Goal: Check status: Check status

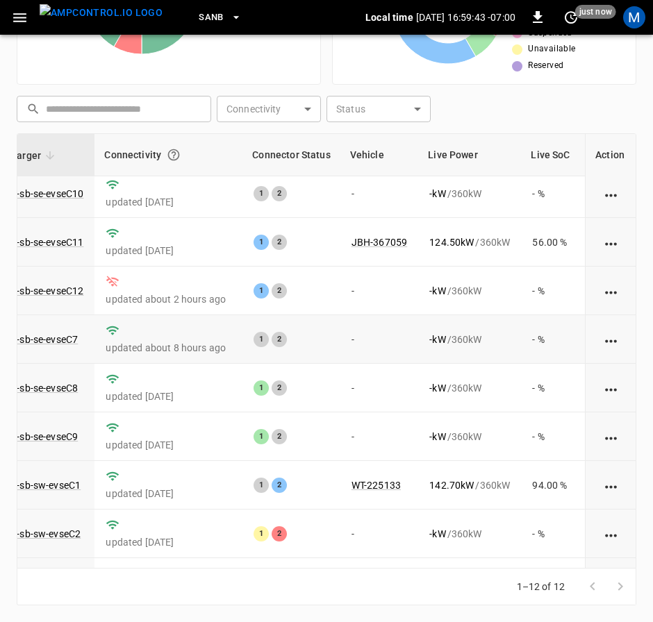
scroll to position [0, 121]
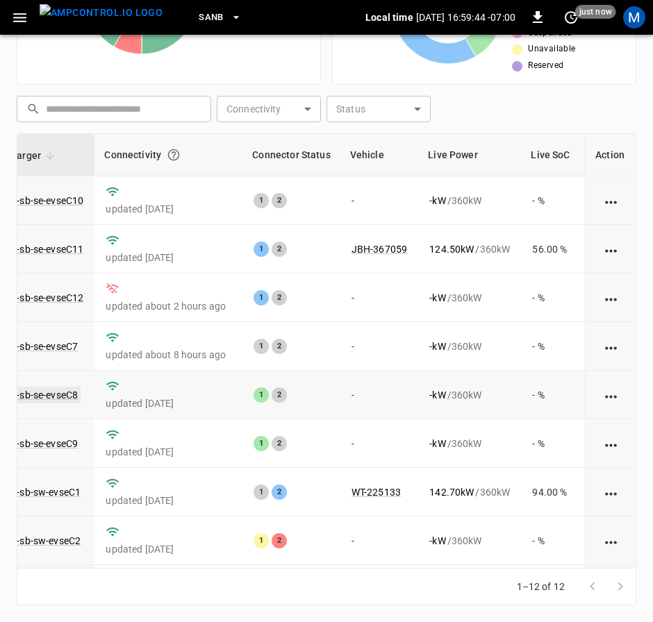
click at [56, 399] on link "ca-sb-se-evseC8" at bounding box center [41, 395] width 77 height 17
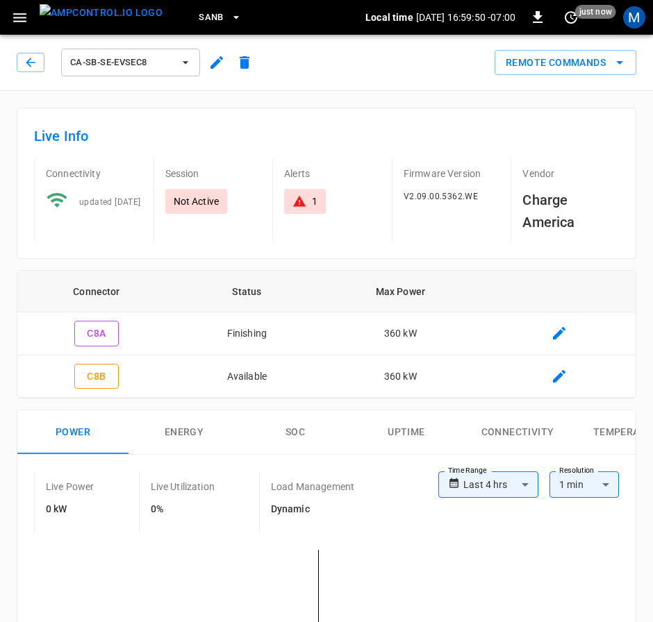
click at [31, 49] on div "ca-sb-se-evseC8" at bounding box center [138, 62] width 242 height 33
click at [31, 60] on icon "button" at bounding box center [31, 63] width 14 height 14
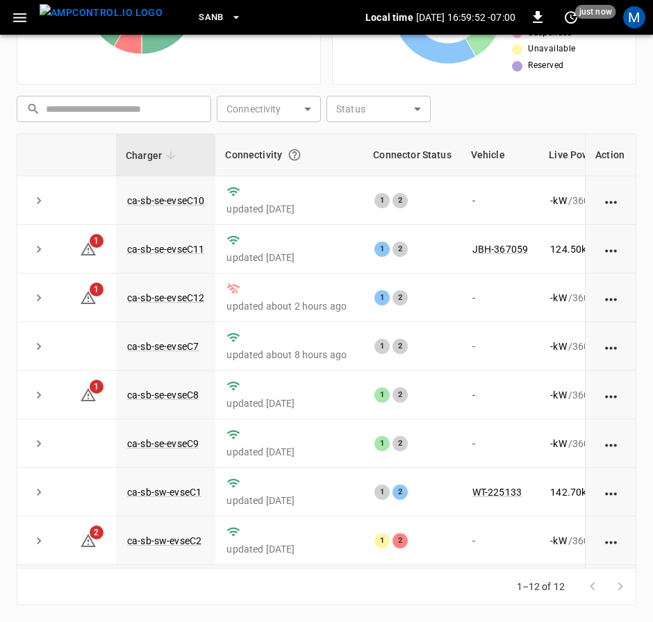
scroll to position [208, 0]
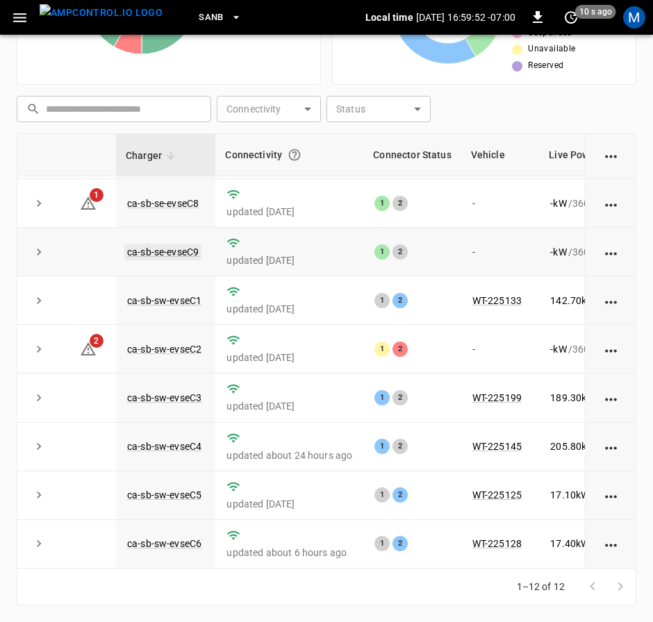
click at [159, 244] on link "ca-sb-se-evseC9" at bounding box center [162, 252] width 77 height 17
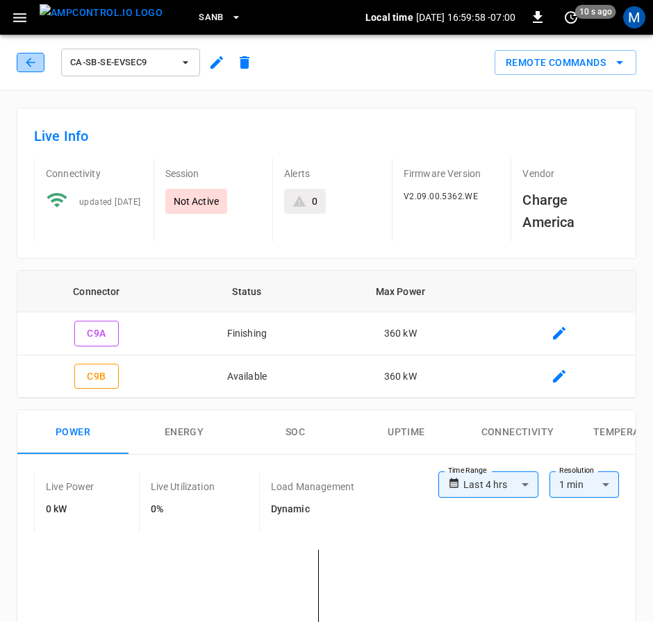
click at [31, 66] on icon "button" at bounding box center [30, 62] width 9 height 9
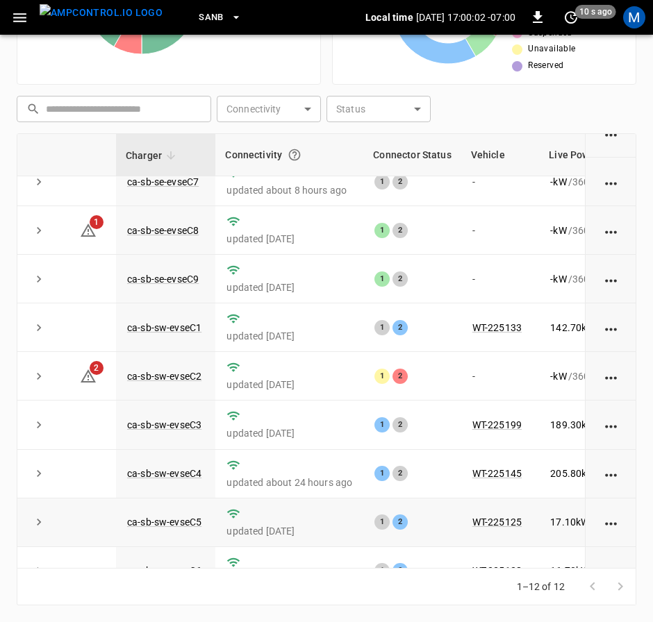
scroll to position [208, 0]
